Goal: Navigation & Orientation: Go to known website

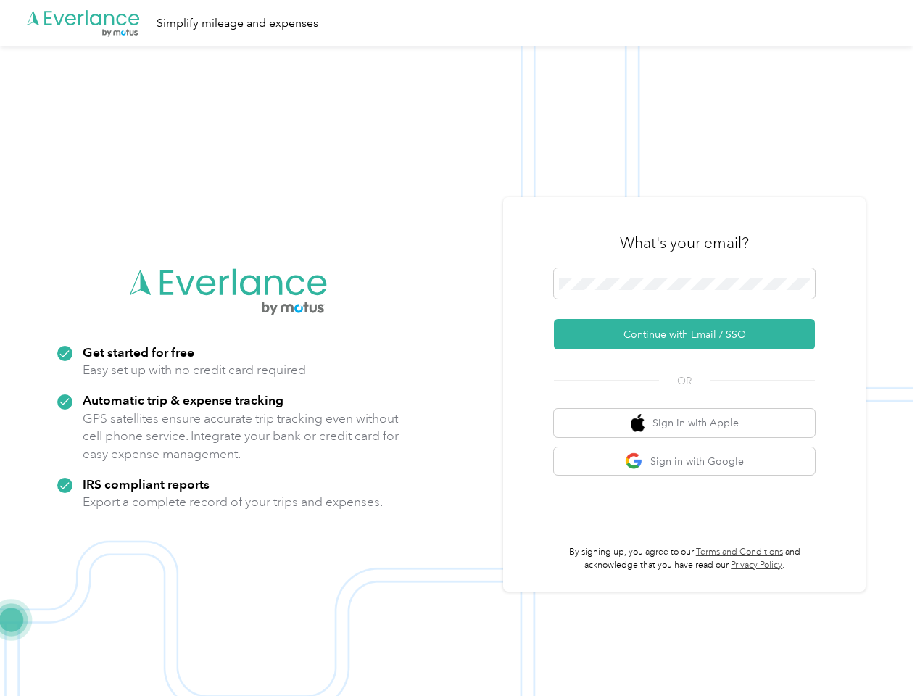
click at [459, 348] on img at bounding box center [456, 394] width 912 height 696
click at [459, 23] on div ".cls-1 { fill: #00adee; } .cls-2 { fill: #fff; } .cls-3 { fill: #707372; } .cls…" at bounding box center [456, 23] width 912 height 46
click at [690, 334] on button "Continue with Email / SSO" at bounding box center [684, 334] width 261 height 30
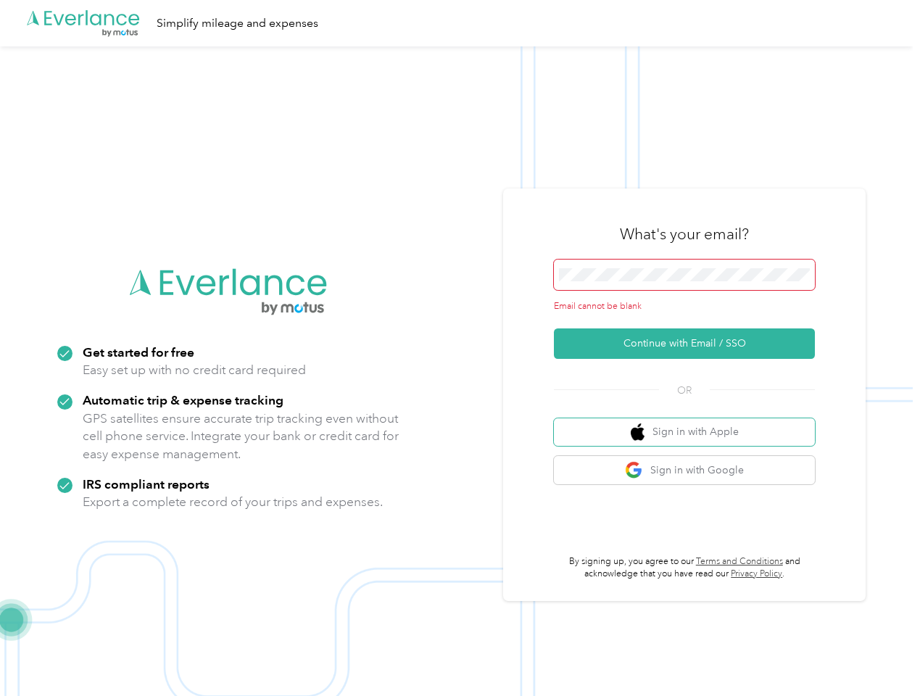
click at [690, 422] on button "Sign in with Apple" at bounding box center [684, 432] width 261 height 28
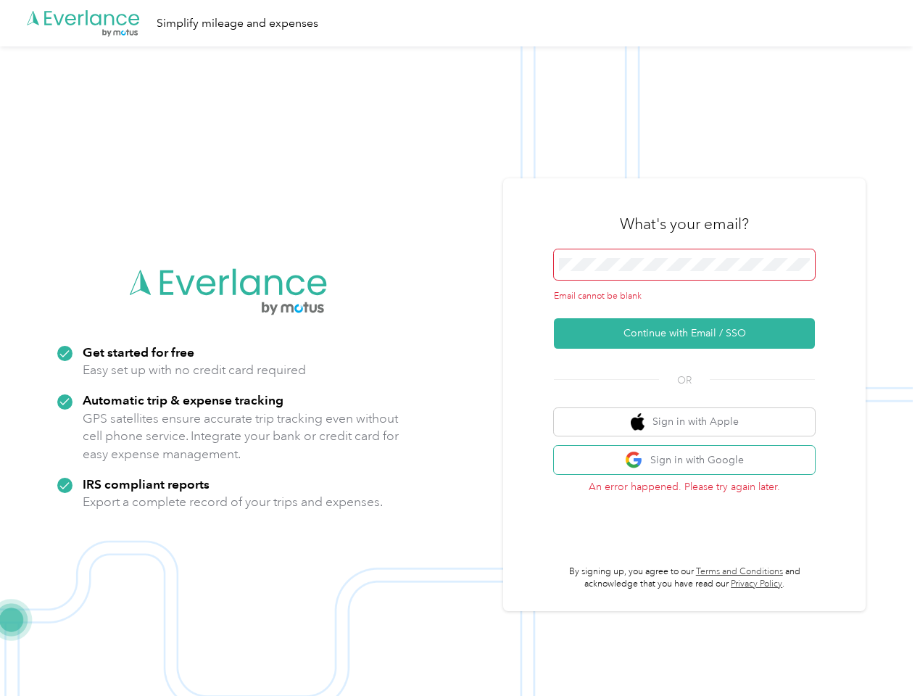
click at [690, 461] on button "Sign in with Google" at bounding box center [684, 460] width 261 height 28
